Goal: Task Accomplishment & Management: Use online tool/utility

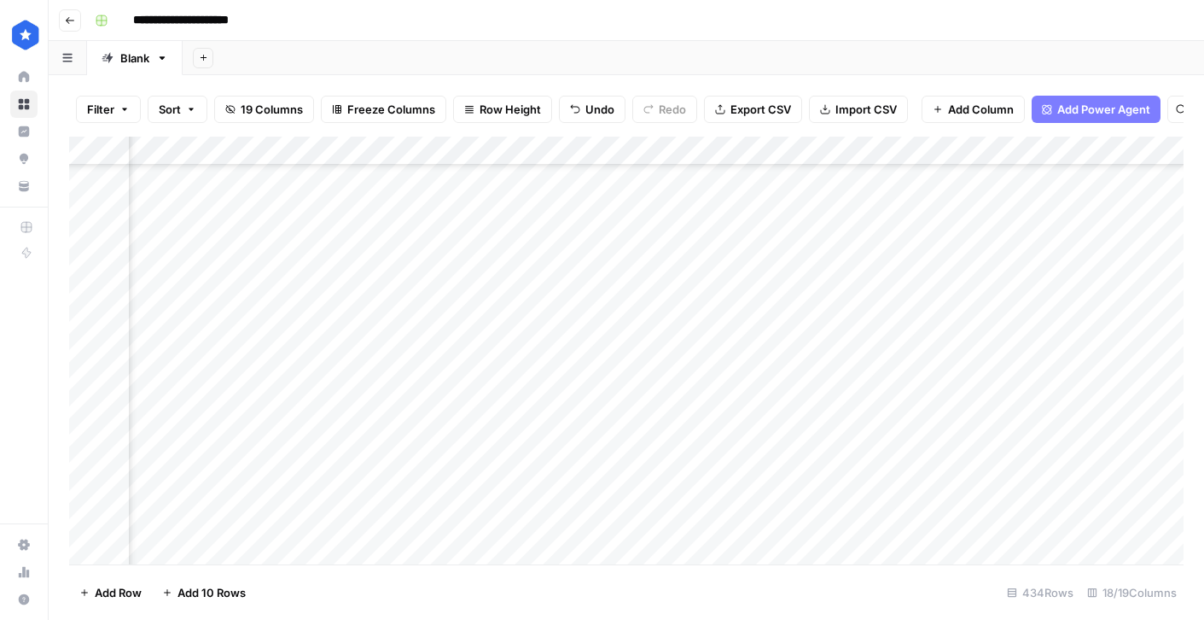
scroll to position [12192, 453]
click at [1092, 254] on div "Add Column" at bounding box center [626, 351] width 1114 height 428
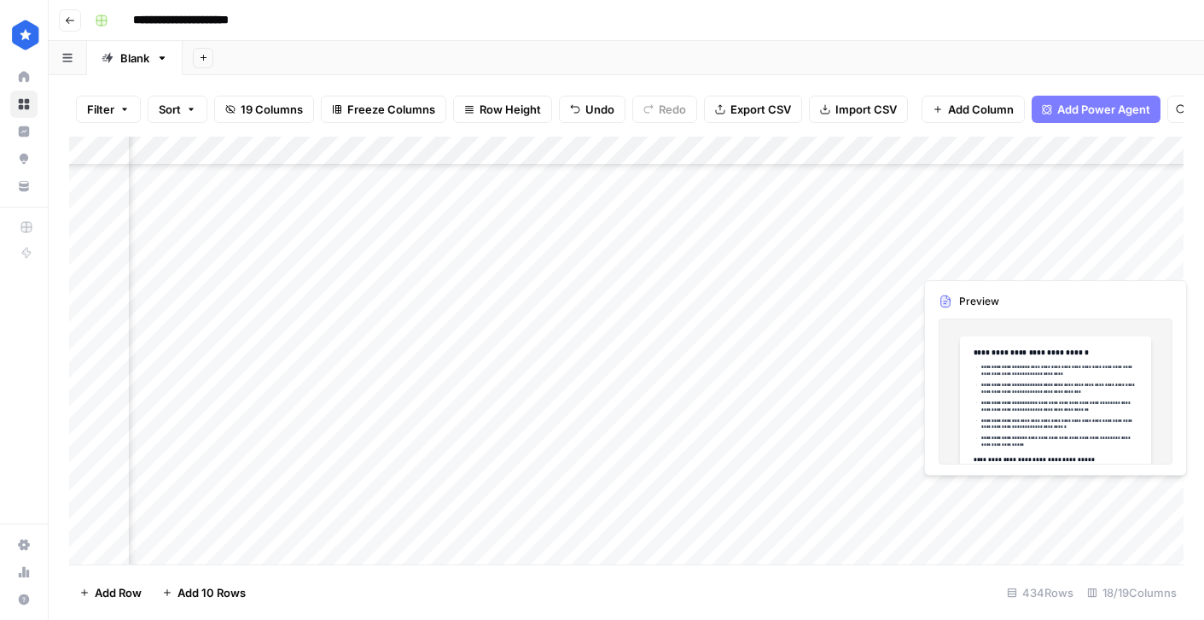
scroll to position [12192, 614]
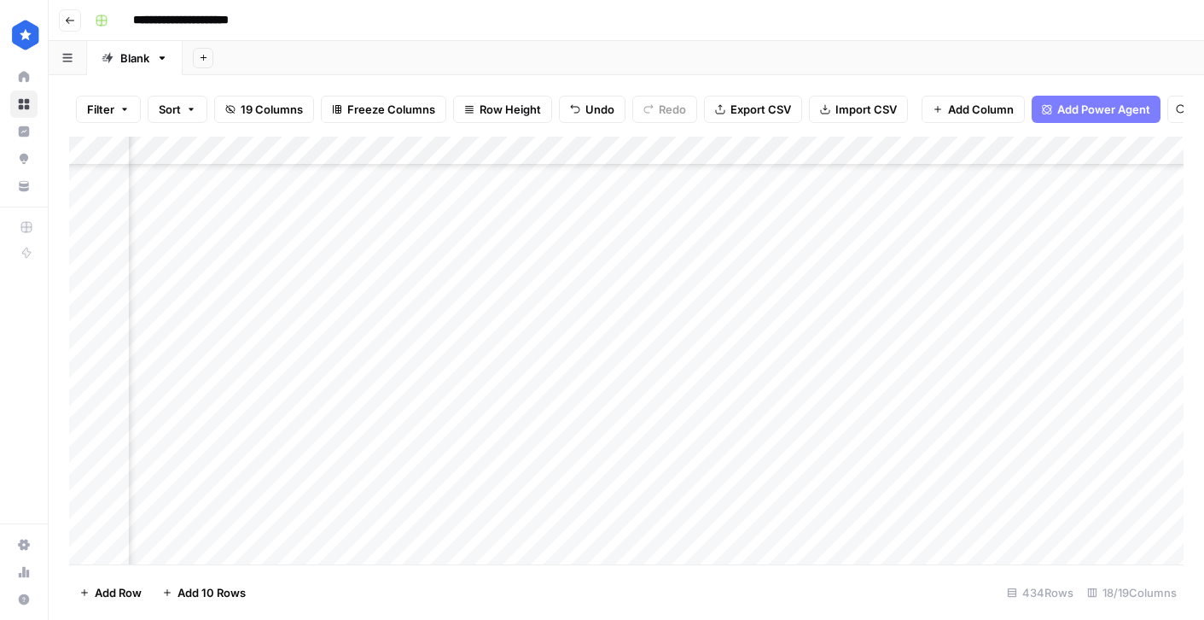
click at [1048, 260] on div "Add Column" at bounding box center [626, 351] width 1114 height 428
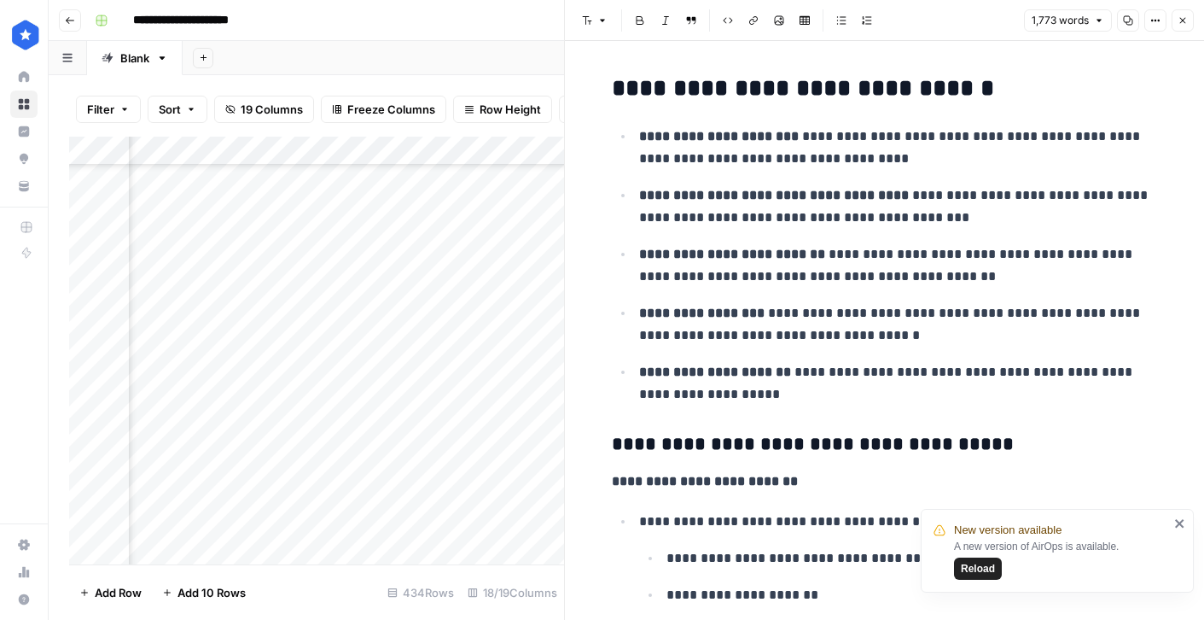
click at [1182, 520] on icon "close" at bounding box center [1179, 523] width 9 height 9
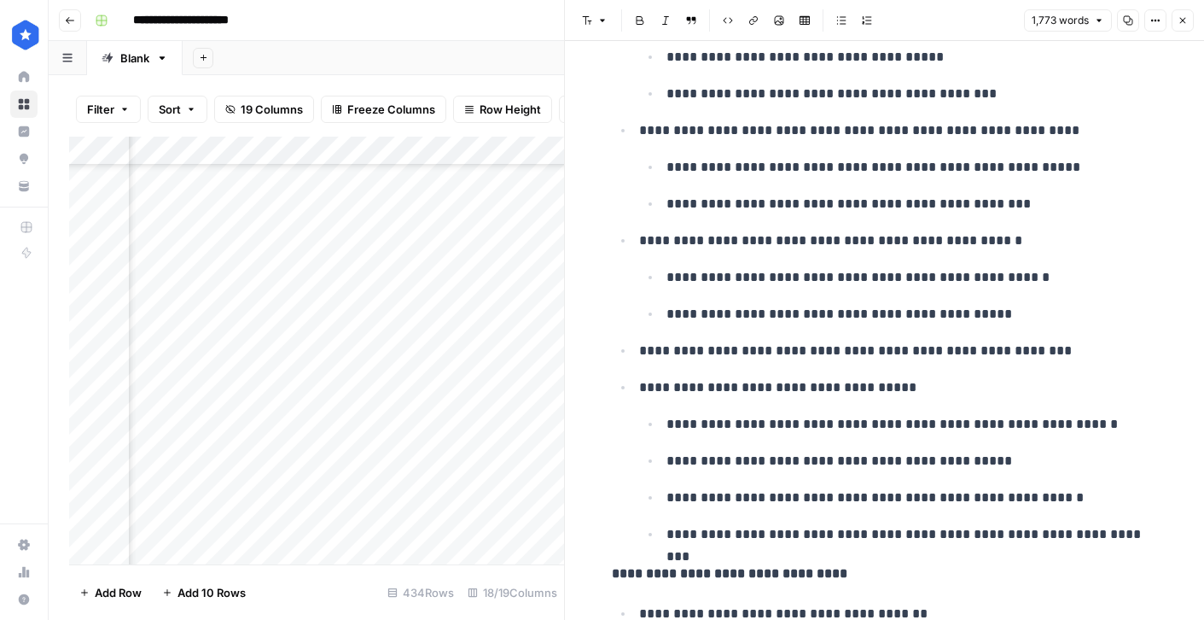
scroll to position [2089, 0]
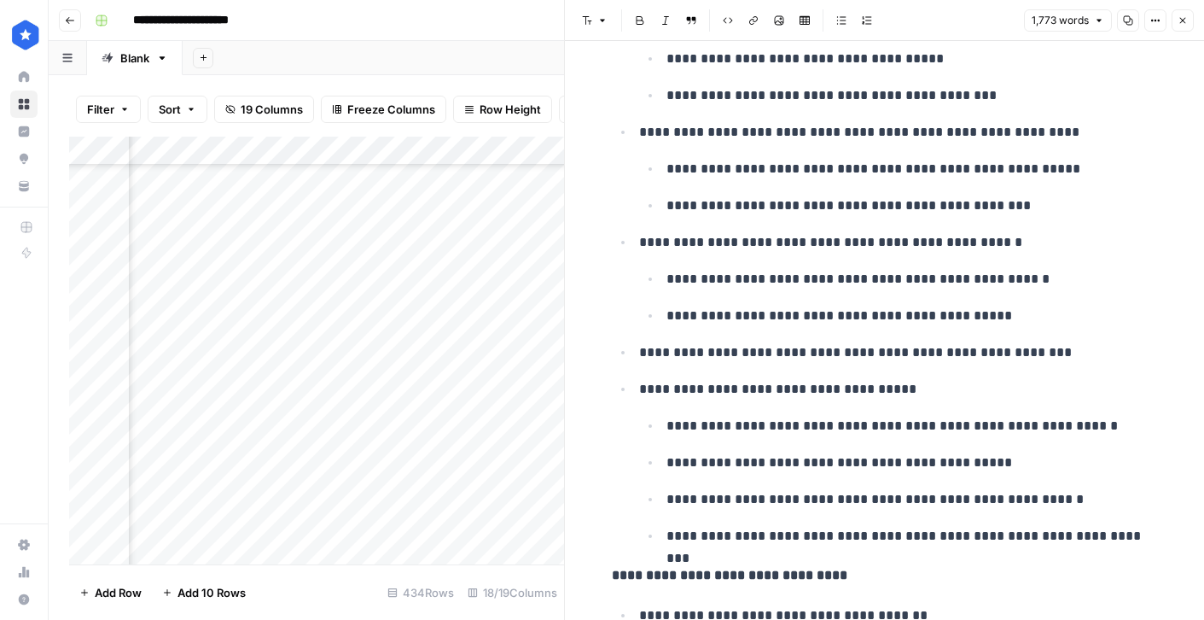
click at [1186, 25] on icon "button" at bounding box center [1183, 20] width 10 height 10
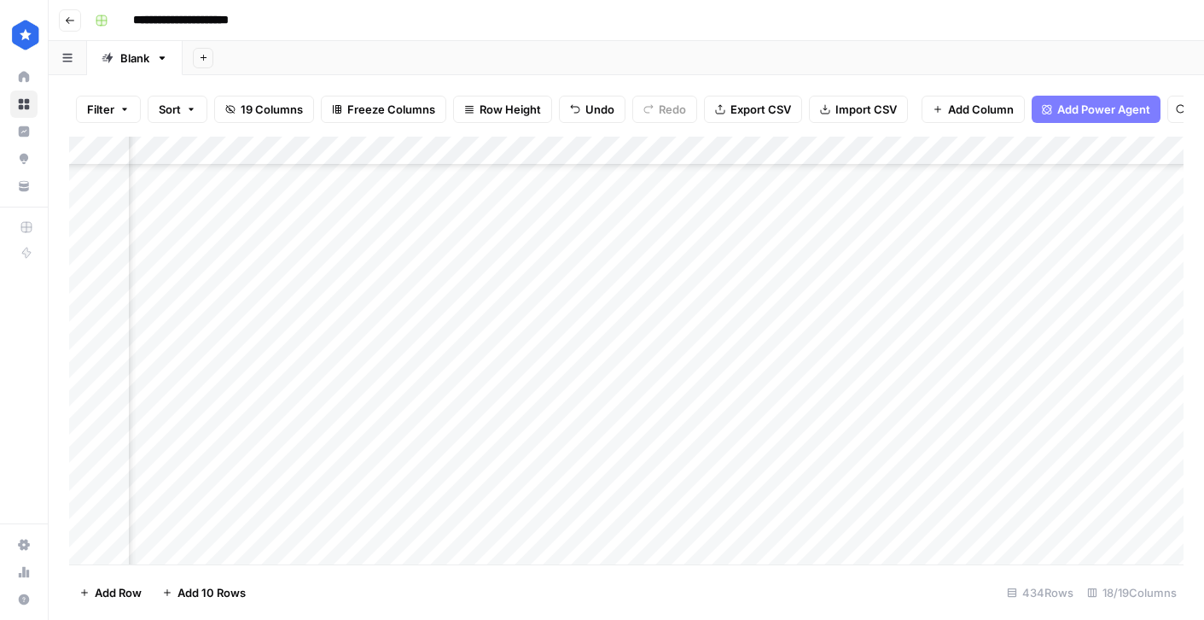
scroll to position [11879, 614]
click at [381, 190] on div "Add Column" at bounding box center [626, 351] width 1114 height 428
click at [1002, 198] on div "Add Column" at bounding box center [626, 351] width 1114 height 428
click at [1049, 195] on div "Add Column" at bounding box center [626, 351] width 1114 height 428
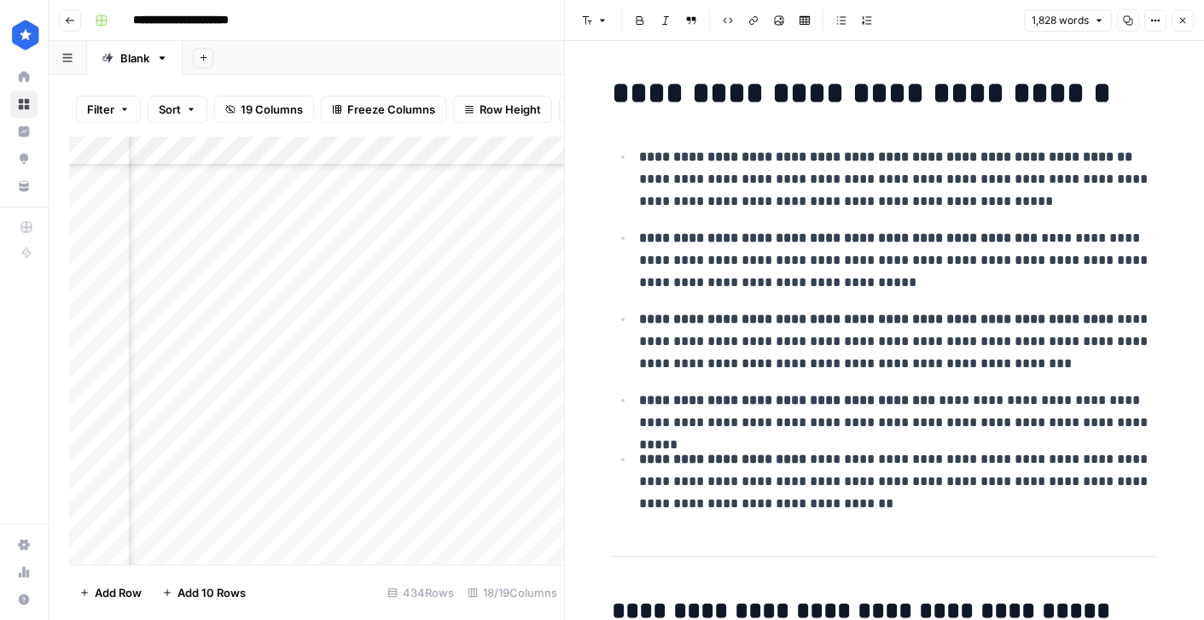
click at [1185, 23] on icon "button" at bounding box center [1183, 20] width 10 height 10
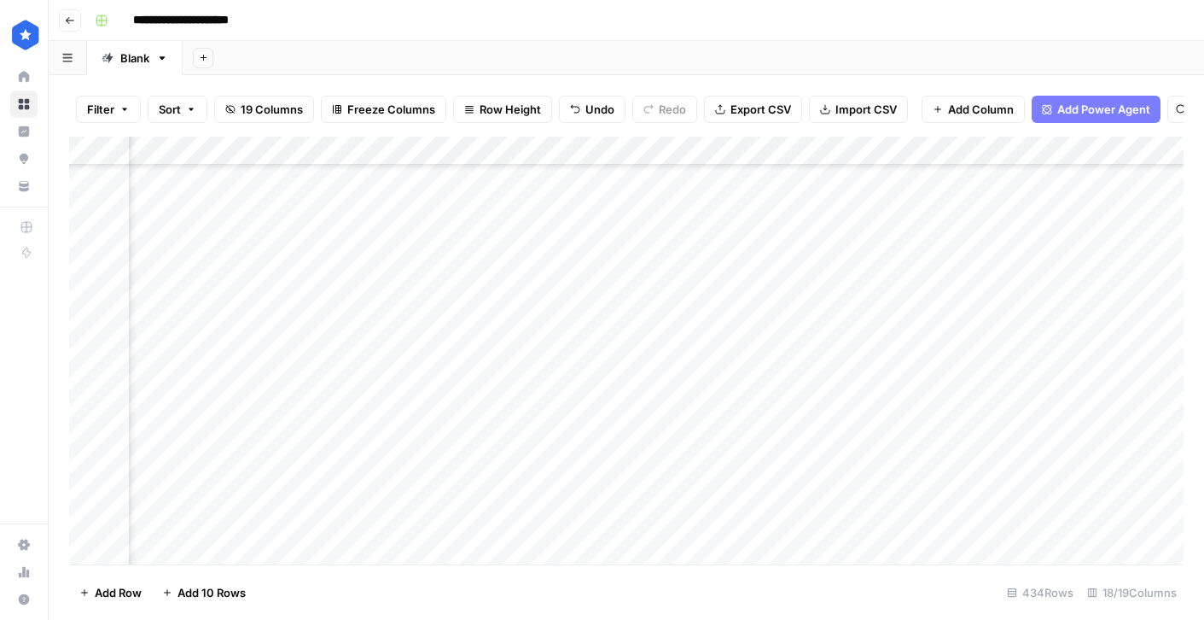
click at [935, 282] on div "Add Column" at bounding box center [626, 351] width 1114 height 428
click at [1050, 282] on div "Add Column" at bounding box center [626, 351] width 1114 height 428
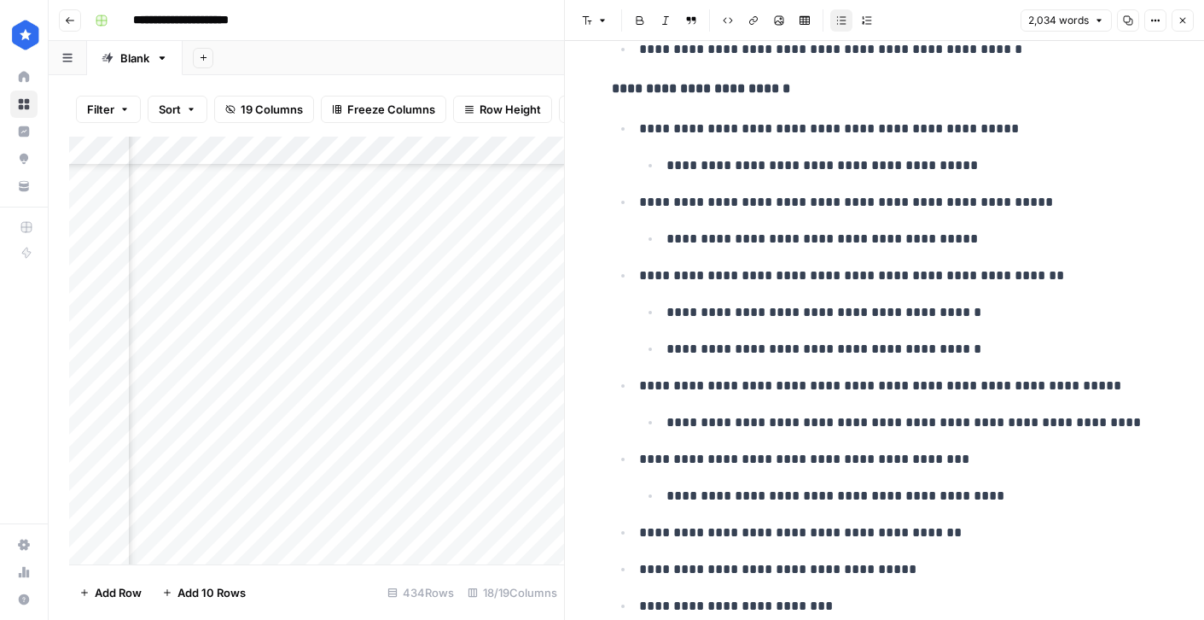
scroll to position [1033, 0]
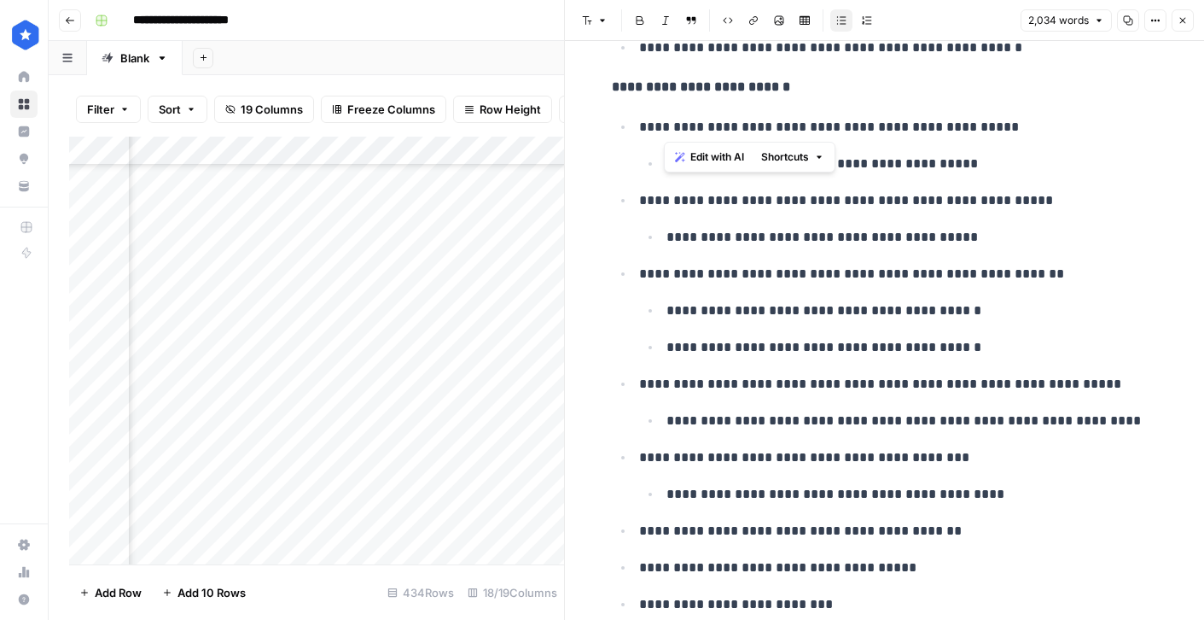
drag, startPoint x: 666, startPoint y: 129, endPoint x: 931, endPoint y: 129, distance: 264.5
click at [931, 129] on p "**********" at bounding box center [898, 127] width 519 height 22
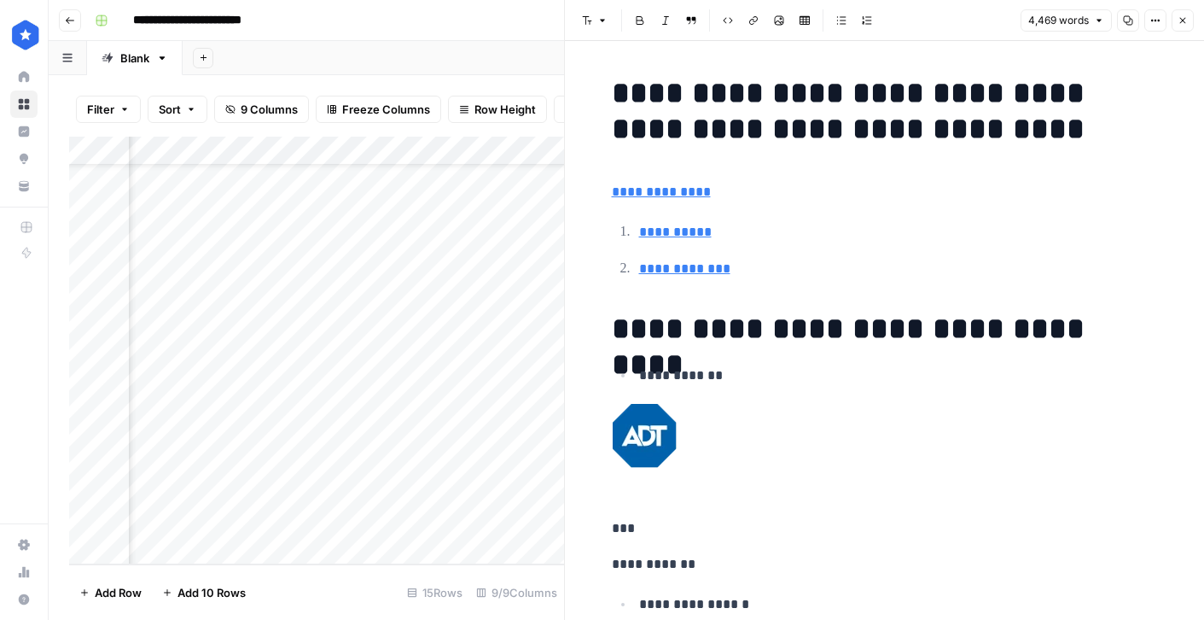
click at [1186, 20] on icon "button" at bounding box center [1183, 20] width 10 height 10
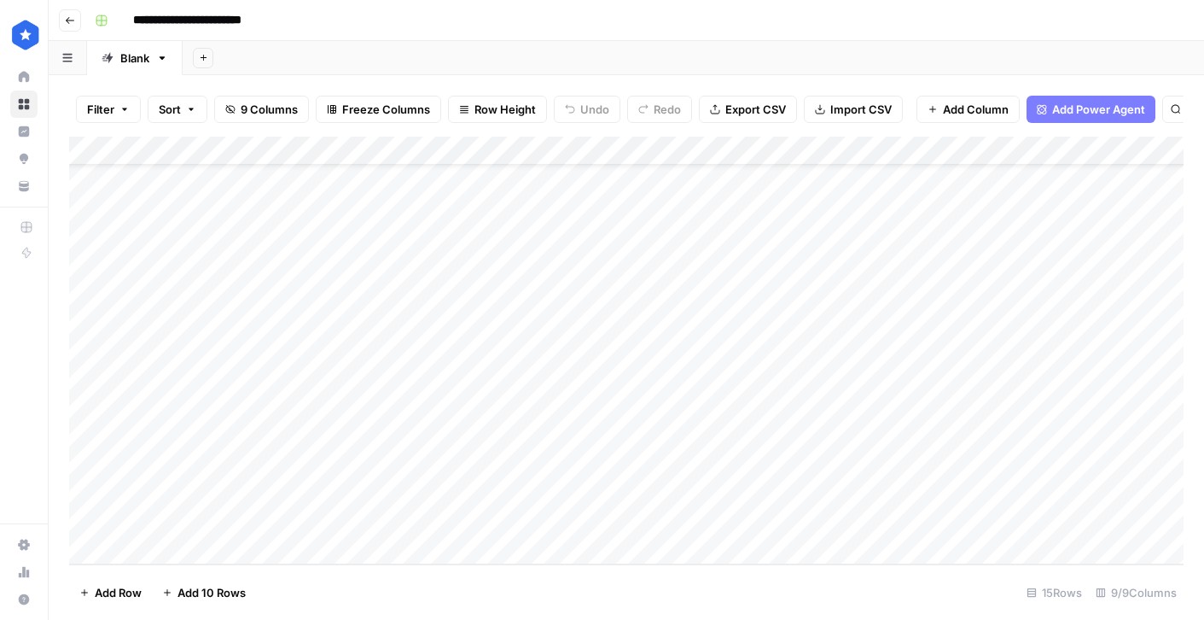
click at [567, 461] on div "Add Column" at bounding box center [626, 351] width 1114 height 428
click at [793, 463] on div "Add Column" at bounding box center [626, 351] width 1114 height 428
click at [859, 462] on div "Add Column" at bounding box center [626, 351] width 1114 height 428
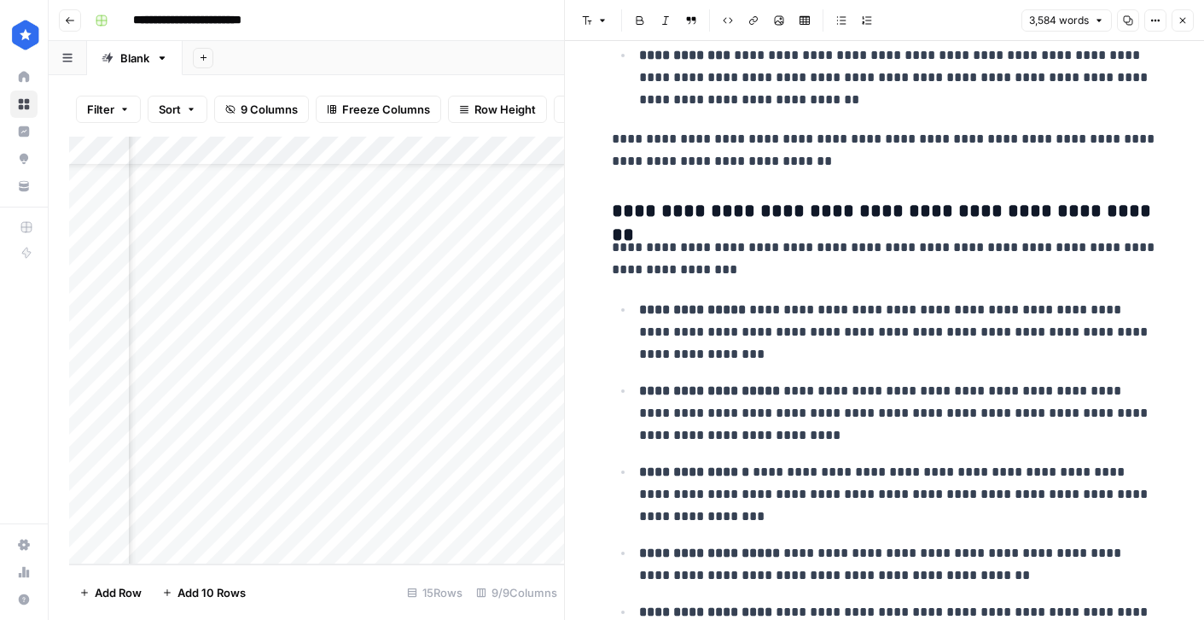
scroll to position [12490, 0]
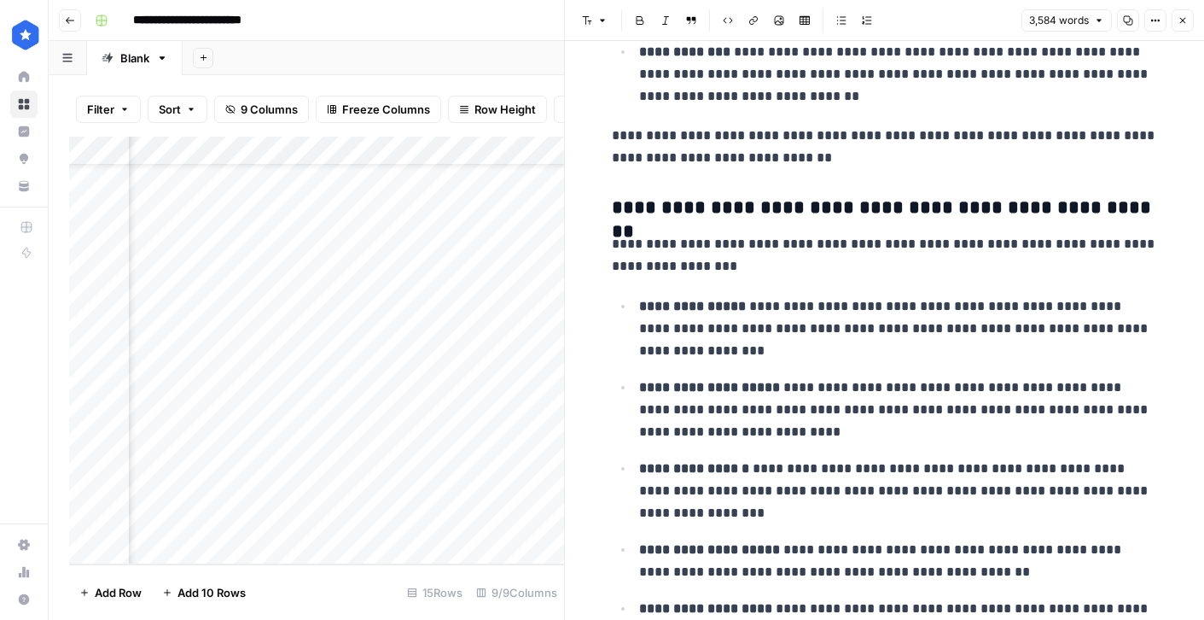
click at [1180, 26] on button "Close" at bounding box center [1183, 20] width 22 height 22
